Goal: Task Accomplishment & Management: Manage account settings

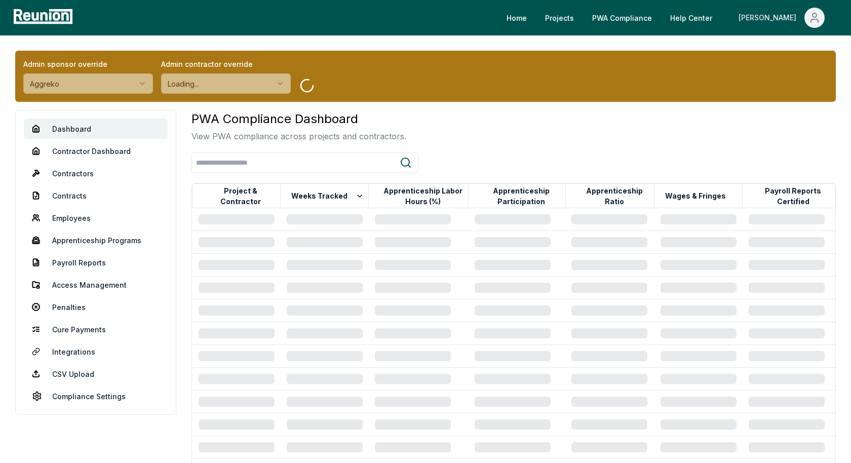
click at [810, 21] on icon "Main" at bounding box center [815, 18] width 12 height 12
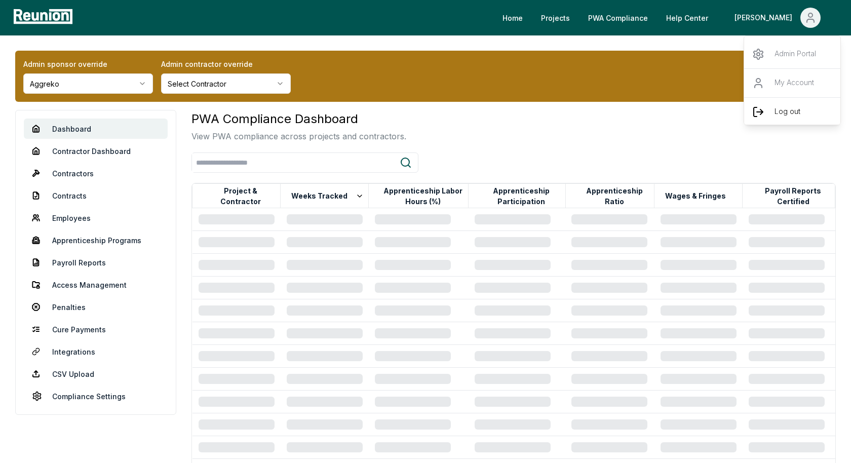
click at [791, 109] on p "Log out" at bounding box center [788, 112] width 26 height 12
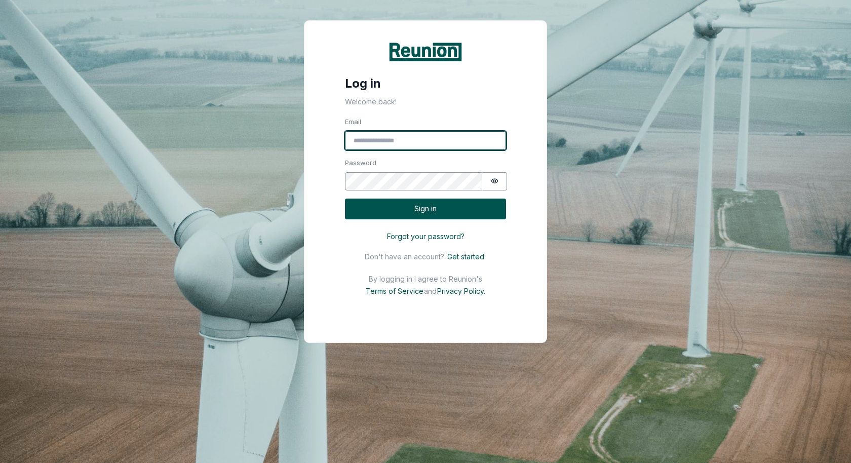
click at [368, 140] on input "Email" at bounding box center [425, 140] width 161 height 19
type input "**********"
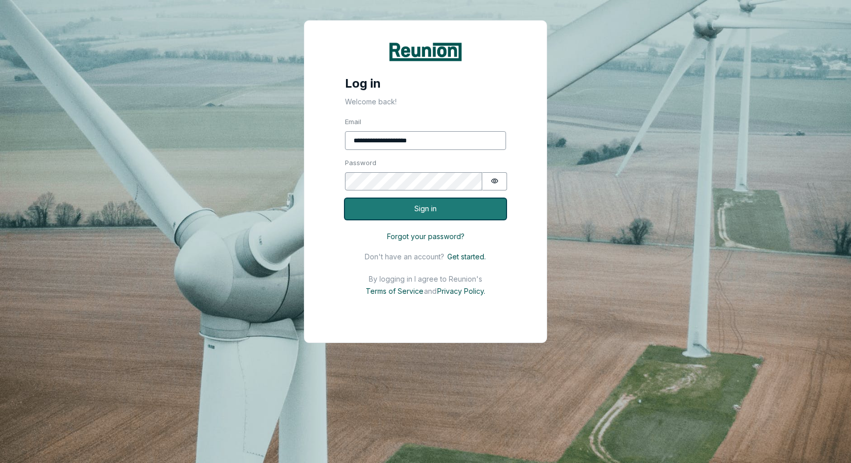
click at [425, 204] on button "Sign in" at bounding box center [425, 209] width 161 height 21
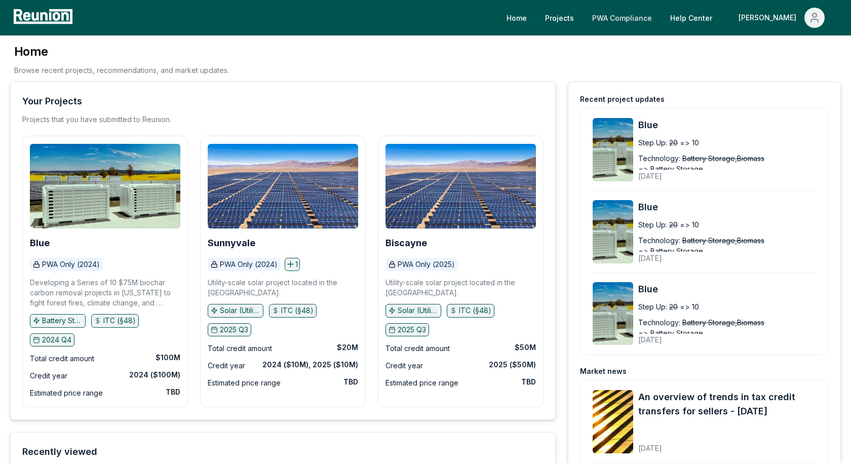
click at [660, 17] on link "PWA Compliance" at bounding box center [622, 18] width 76 height 20
